Goal: Navigation & Orientation: Find specific page/section

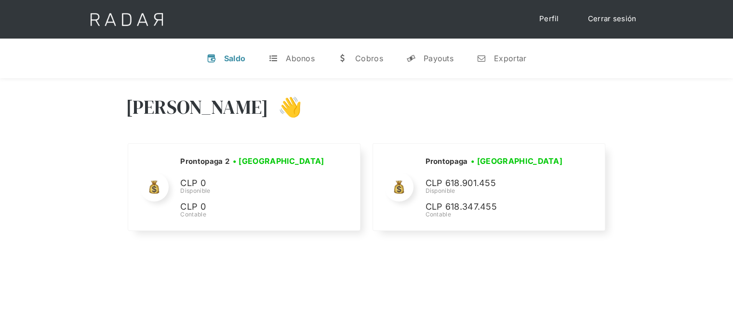
click at [470, 112] on div "Hola José 👋" at bounding box center [367, 114] width 482 height 58
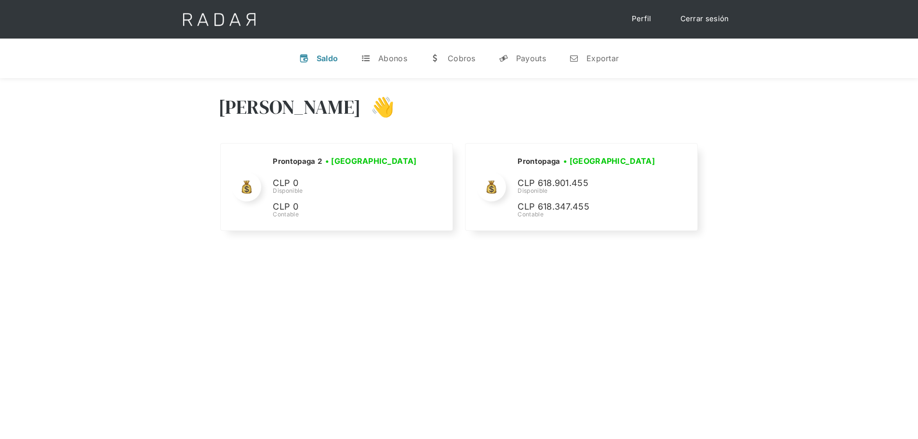
click at [478, 334] on div "Hola José 👋 Cargando tus cuentas... Nombre de la empresa • Conectada • Desconec…" at bounding box center [459, 297] width 918 height 439
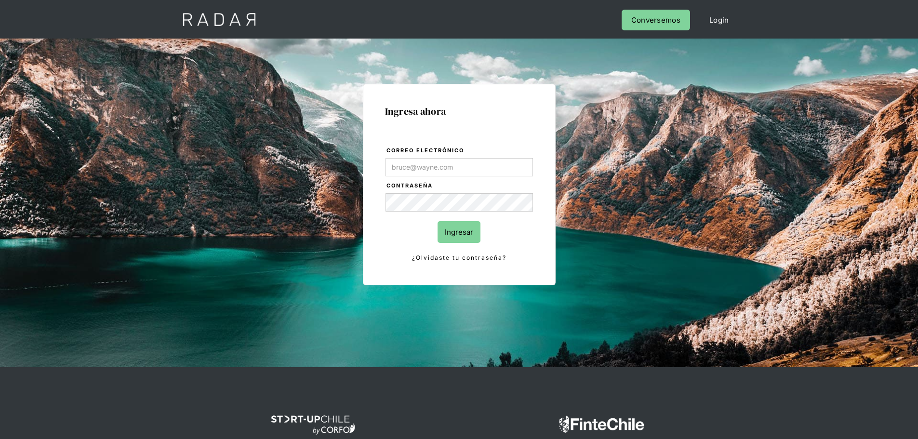
type input "jose.chacon@prontopaga.com"
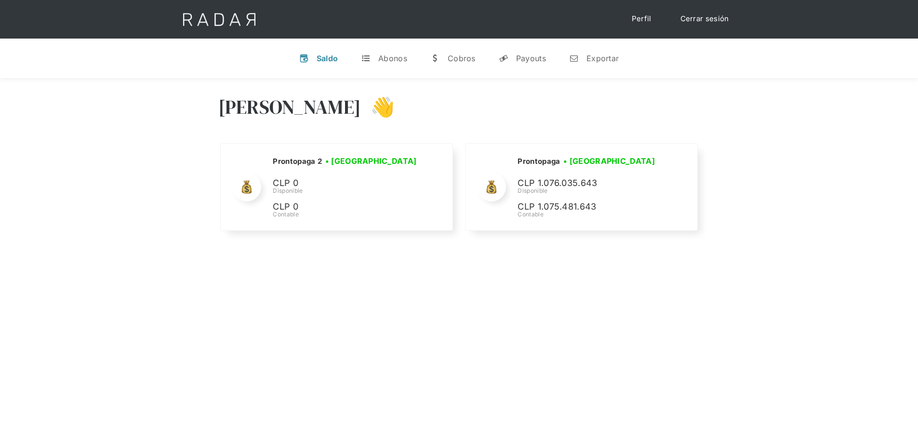
click at [553, 307] on div "Hola José 👋 Cargando tus cuentas... Nombre de la empresa • Conectada • Desconec…" at bounding box center [459, 297] width 918 height 439
click at [470, 120] on div "Hola José 👋" at bounding box center [459, 114] width 482 height 58
